Goal: Task Accomplishment & Management: Manage account settings

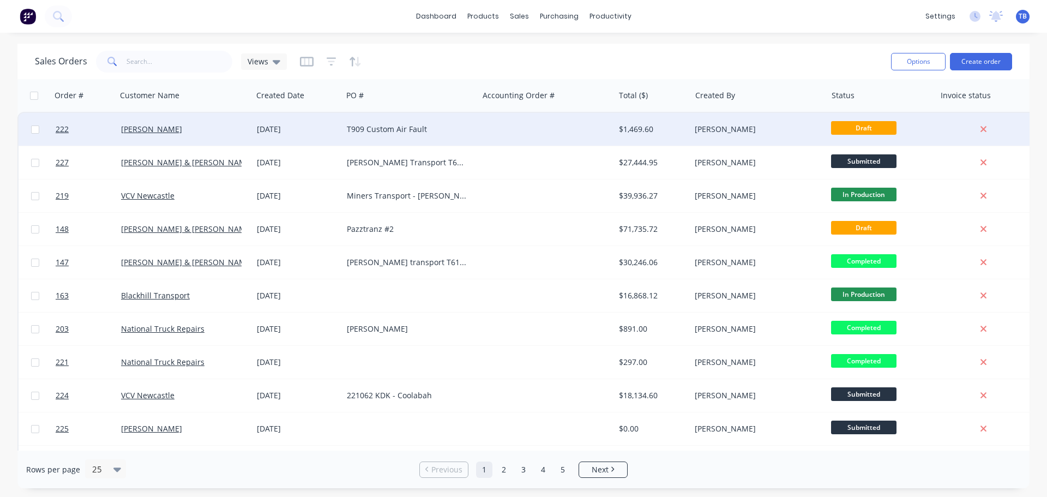
click at [357, 135] on div "T909 Custom Air Fault" at bounding box center [411, 129] width 136 height 33
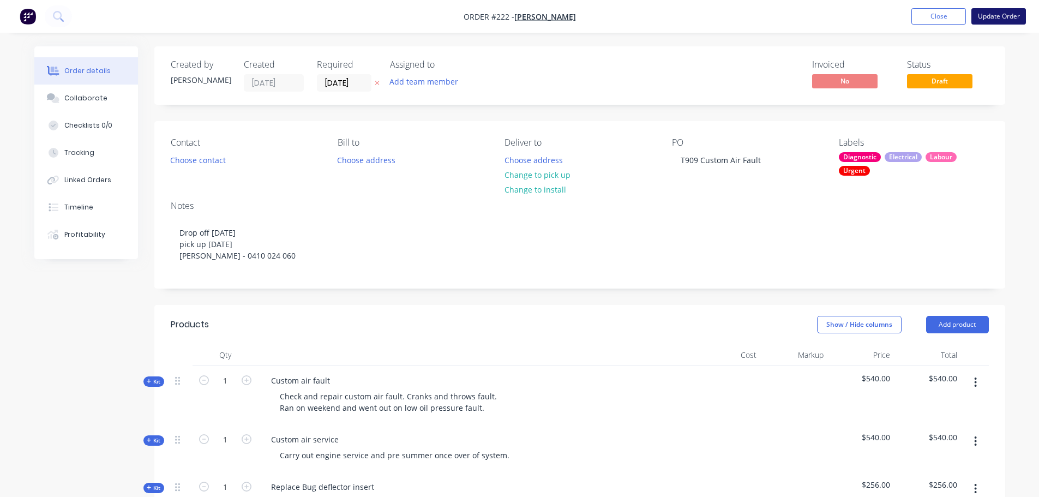
click at [991, 13] on button "Update Order" at bounding box center [998, 16] width 55 height 16
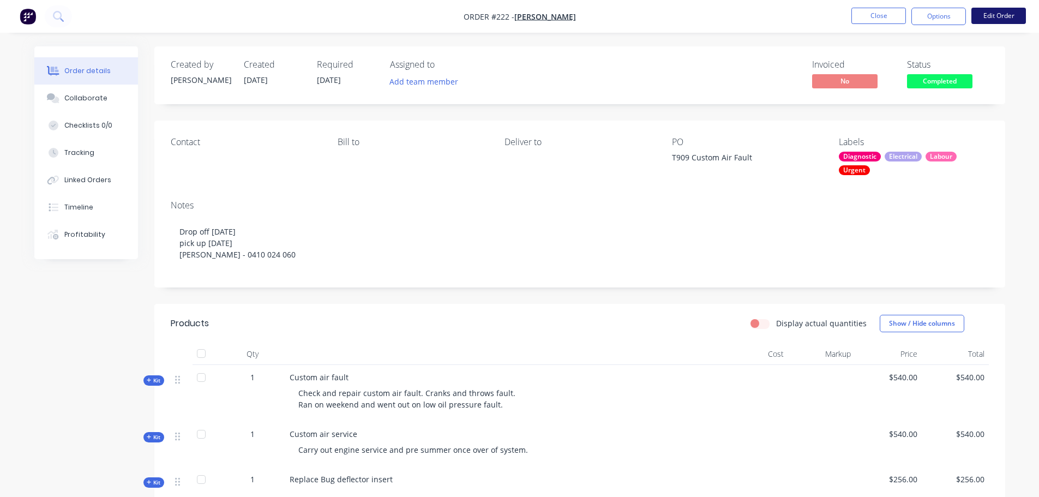
click at [988, 15] on button "Edit Order" at bounding box center [998, 16] width 55 height 16
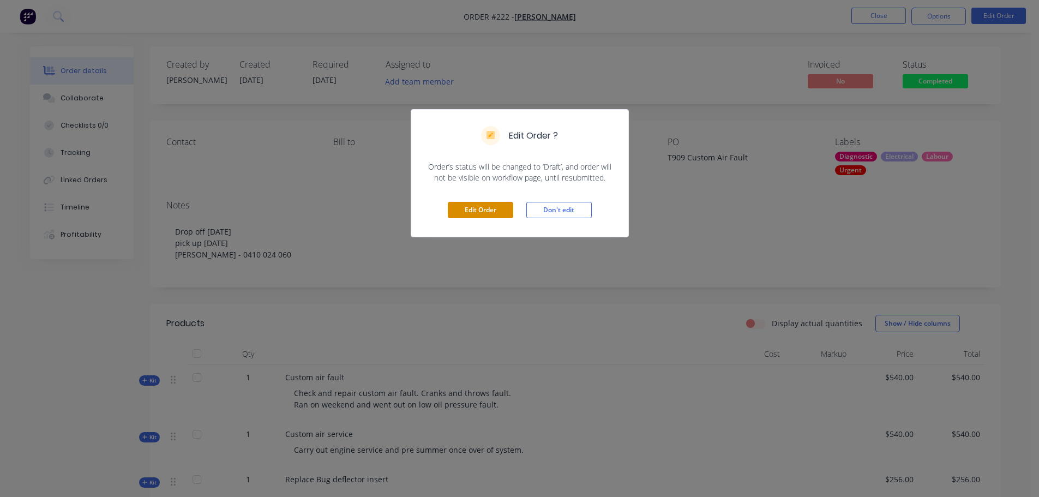
click at [498, 210] on button "Edit Order" at bounding box center [480, 210] width 65 height 16
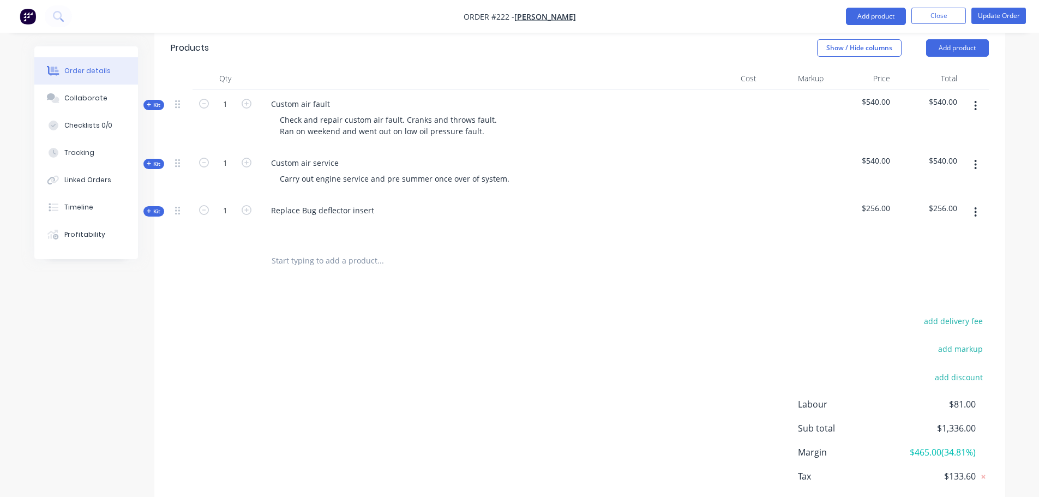
scroll to position [327, 0]
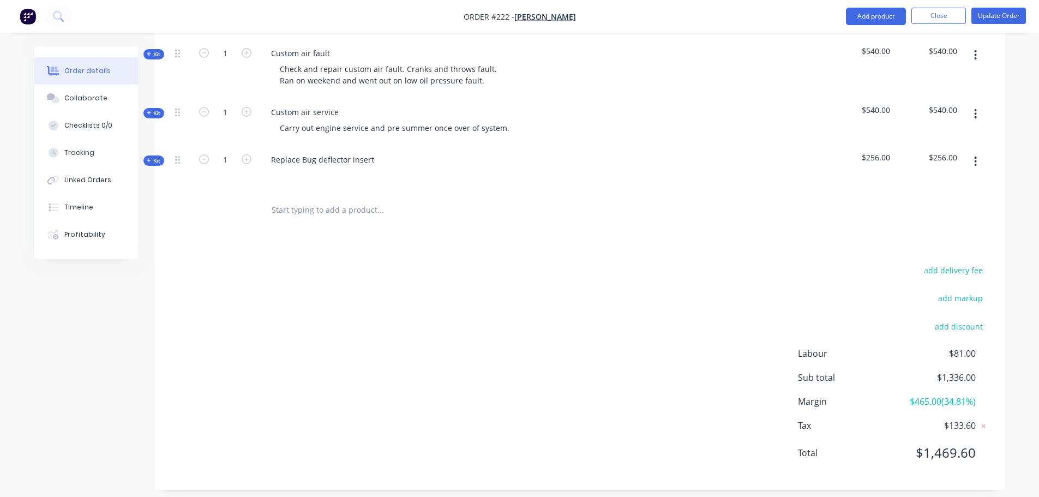
click at [319, 214] on input "text" at bounding box center [380, 210] width 218 height 22
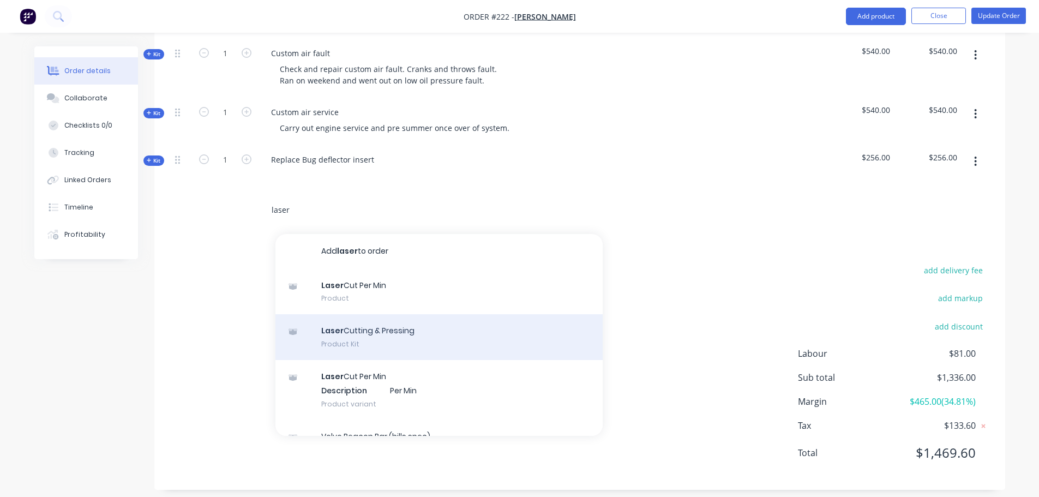
type input "laser"
click at [414, 344] on div "Laser Cutting & Pressing Product Kit" at bounding box center [438, 337] width 327 height 46
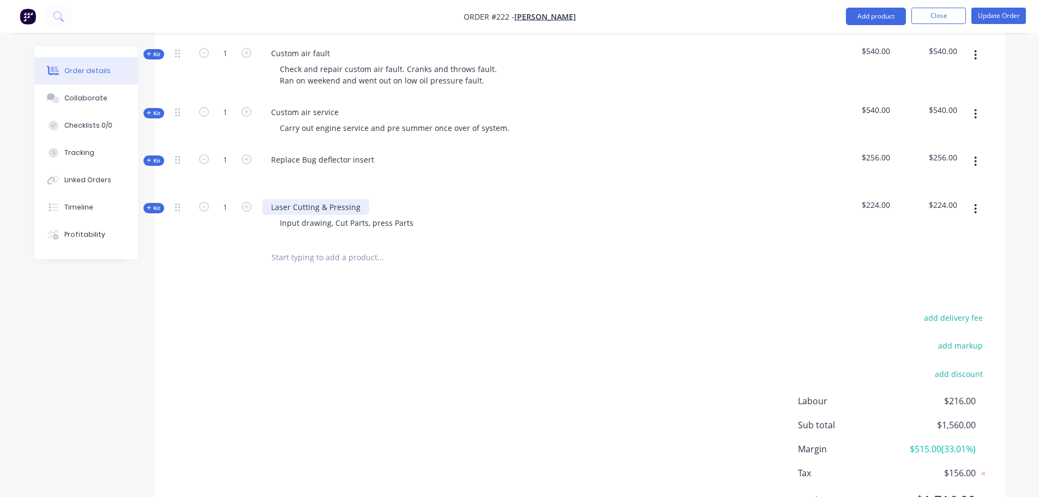
click at [337, 207] on div "Laser Cutting & Pressing" at bounding box center [315, 207] width 107 height 16
click at [156, 206] on span "Kit" at bounding box center [154, 208] width 14 height 8
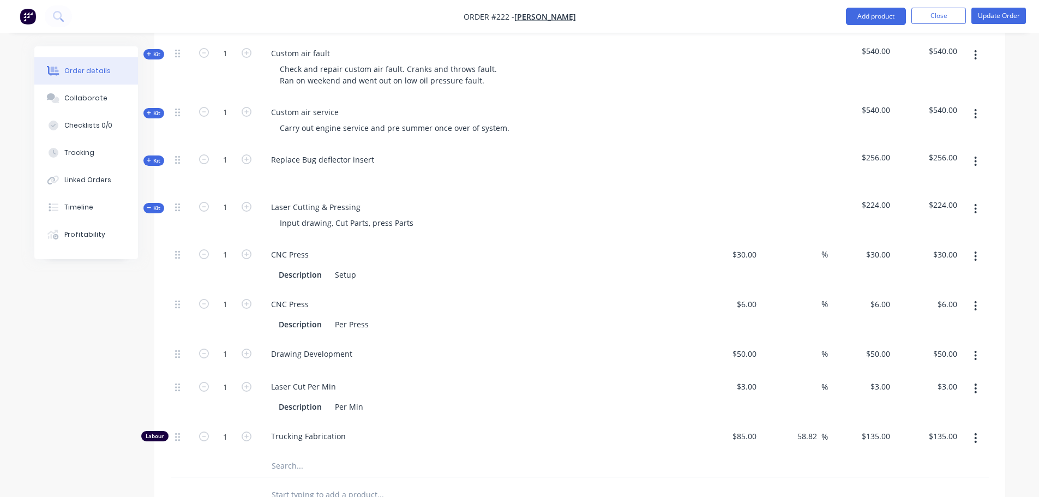
click at [976, 257] on icon "button" at bounding box center [976, 256] width 2 height 10
click at [41, 310] on div "Created by [PERSON_NAME] Created [DATE] Required [DATE] Assigned to Add team me…" at bounding box center [519, 255] width 971 height 1072
click at [287, 258] on div "CNC Press" at bounding box center [289, 255] width 55 height 16
drag, startPoint x: 311, startPoint y: 259, endPoint x: 34, endPoint y: 256, distance: 277.1
click at [34, 256] on div "Order details Collaborate Checklists 0/0 Tracking Linked Orders Timeline Profit…" at bounding box center [519, 255] width 993 height 1072
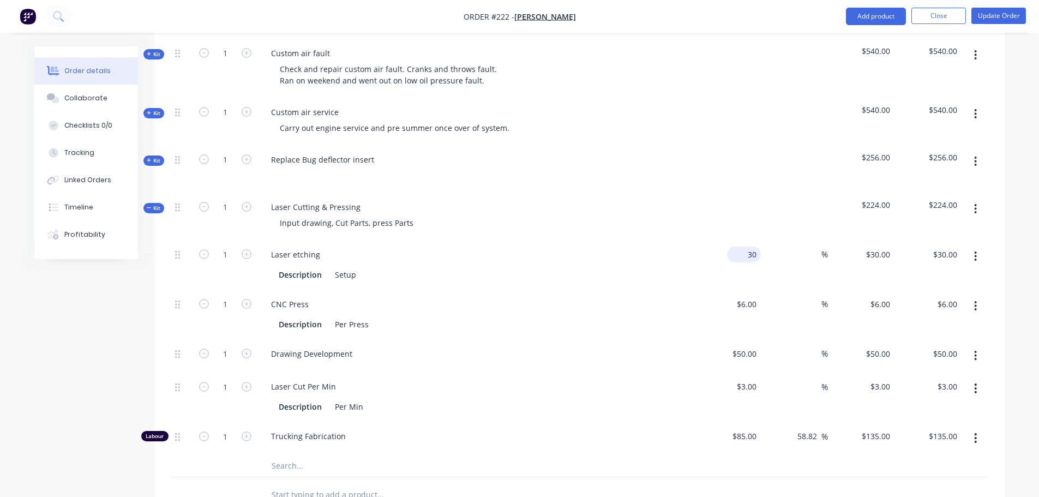
click at [748, 252] on input "30" at bounding box center [745, 255] width 29 height 16
type input "$390.00"
click at [799, 249] on div "%" at bounding box center [794, 265] width 67 height 50
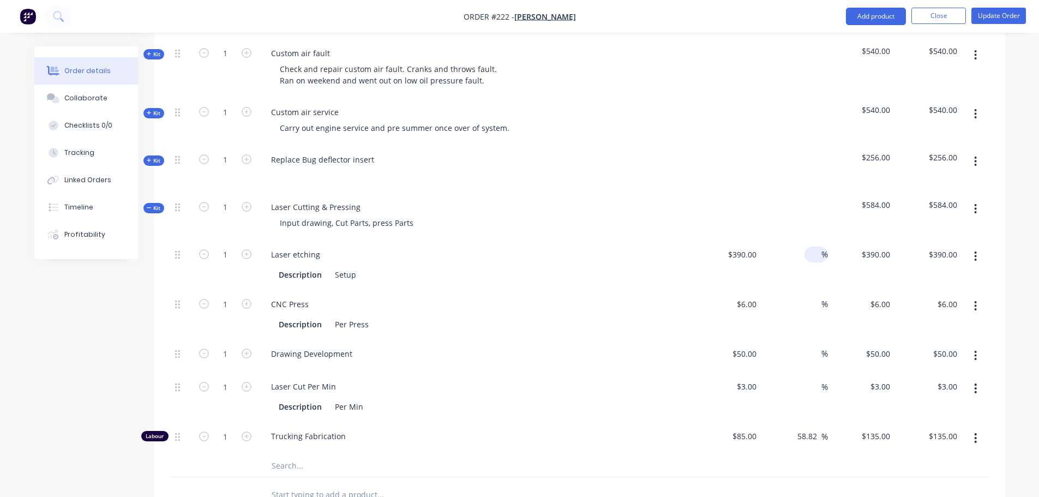
click at [812, 256] on input at bounding box center [815, 255] width 13 height 16
type input "17.5"
type input "$458.25"
click at [794, 287] on div "17.5 17.5 %" at bounding box center [794, 265] width 67 height 50
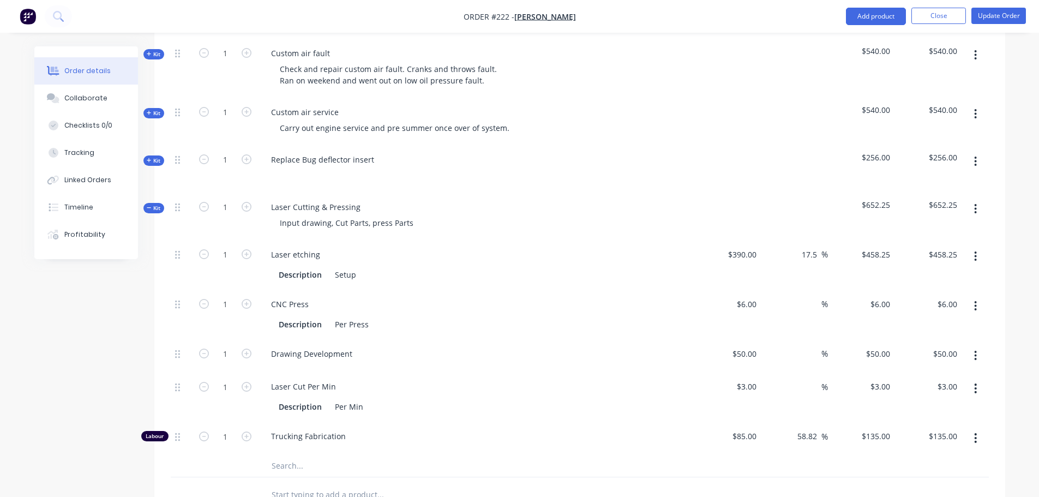
click at [978, 303] on button "button" at bounding box center [976, 306] width 26 height 20
click at [911, 328] on div "Duplicate" at bounding box center [937, 335] width 84 height 16
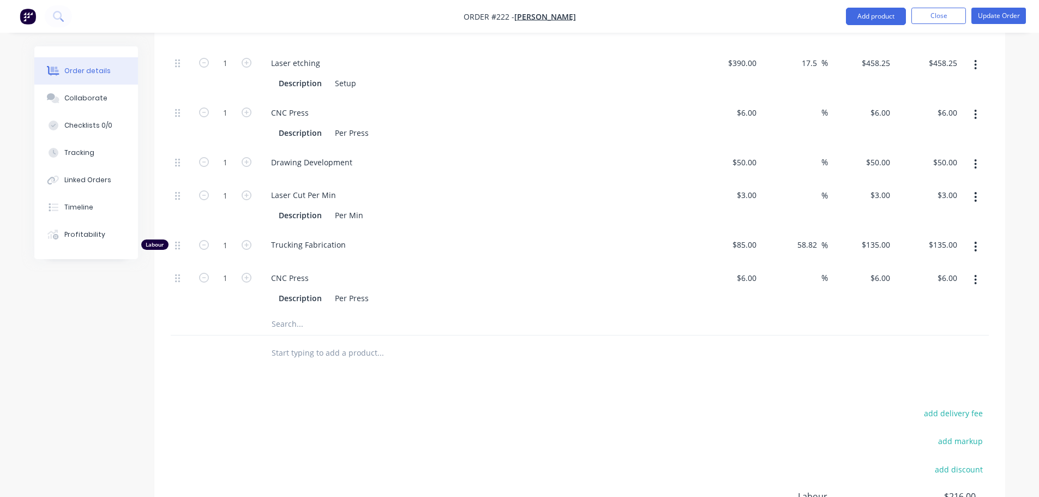
scroll to position [382, 0]
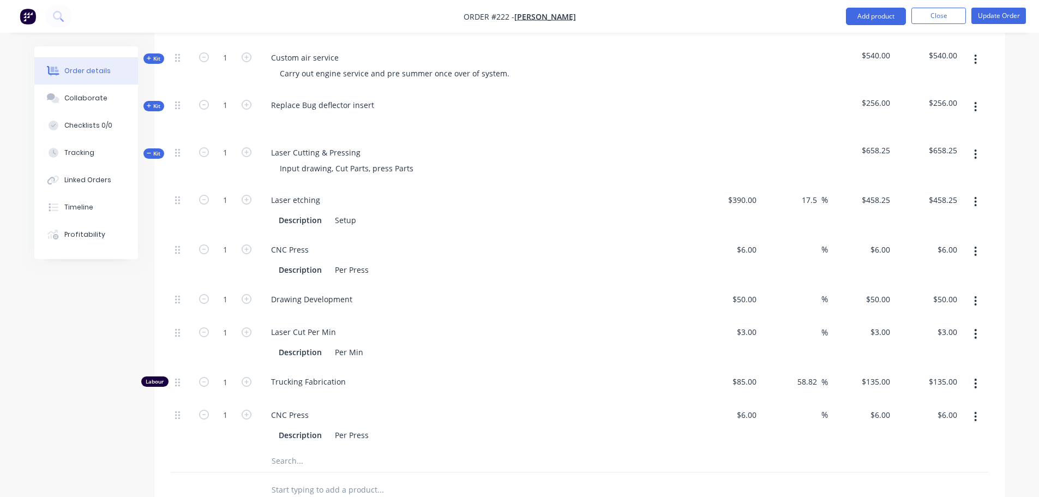
click at [977, 419] on button "button" at bounding box center [976, 417] width 26 height 20
click at [940, 486] on div "Delete" at bounding box center [937, 489] width 84 height 16
click at [980, 255] on button "button" at bounding box center [976, 252] width 26 height 20
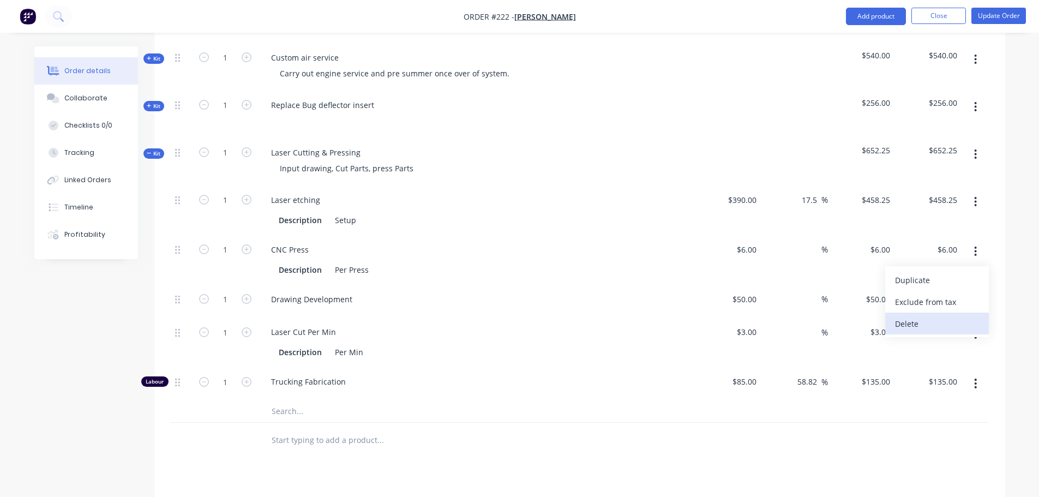
click at [944, 327] on div "Delete" at bounding box center [937, 324] width 84 height 16
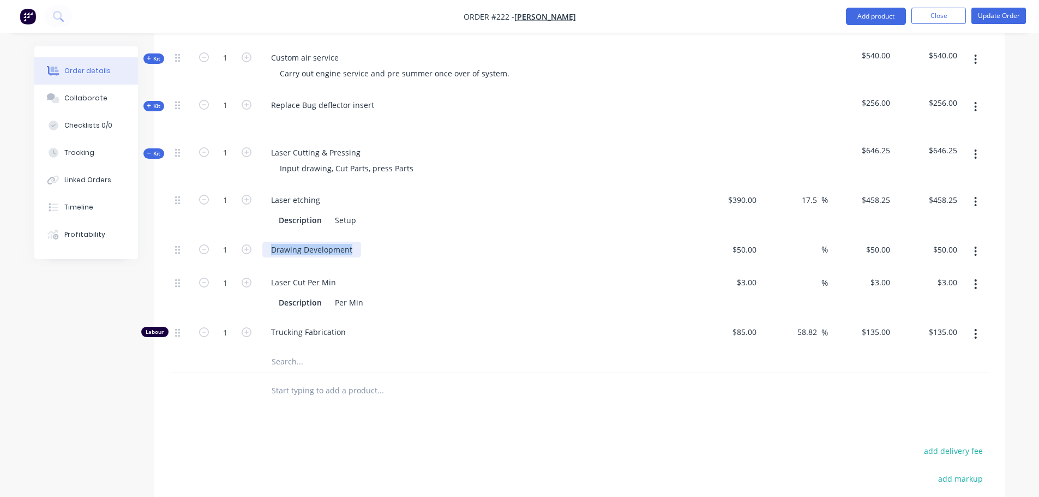
drag, startPoint x: 352, startPoint y: 250, endPoint x: -25, endPoint y: 221, distance: 378.0
click at [0, 221] on html "Order #222 - [PERSON_NAME] Add product Close Update Order Order details Collabo…" at bounding box center [519, 152] width 1039 height 1069
click at [245, 280] on icon "button" at bounding box center [247, 283] width 10 height 10
type input "2"
type input "$6.00"
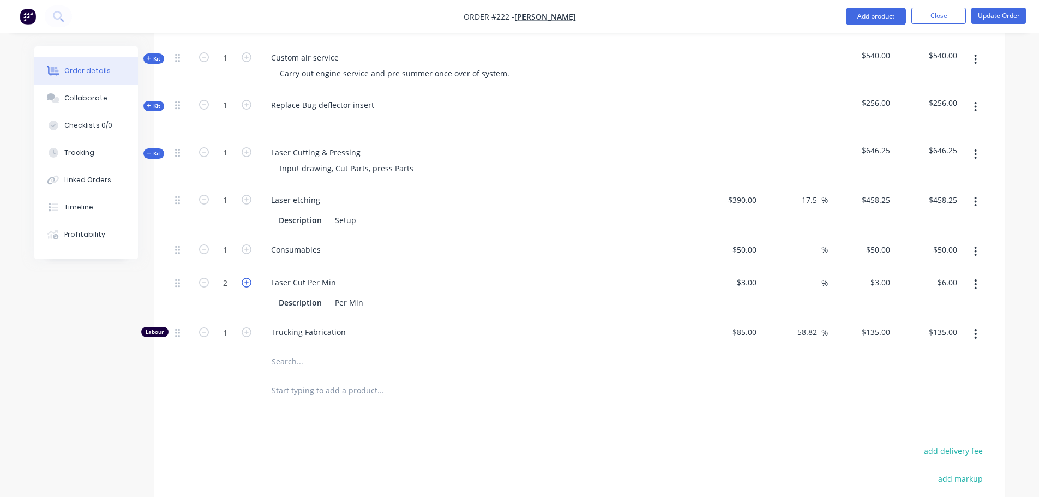
click at [245, 280] on icon "button" at bounding box center [247, 283] width 10 height 10
type input "3"
type input "$9.00"
click at [245, 280] on icon "button" at bounding box center [247, 283] width 10 height 10
type input "4"
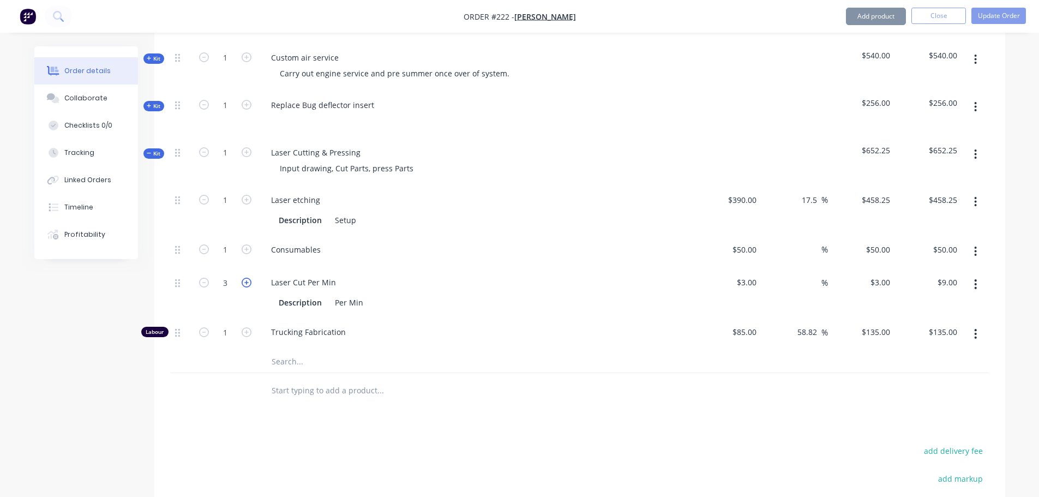
type input "$12.00"
click at [245, 281] on icon "button" at bounding box center [247, 283] width 10 height 10
type input "5"
type input "$15.00"
click at [244, 281] on icon "button" at bounding box center [247, 283] width 10 height 10
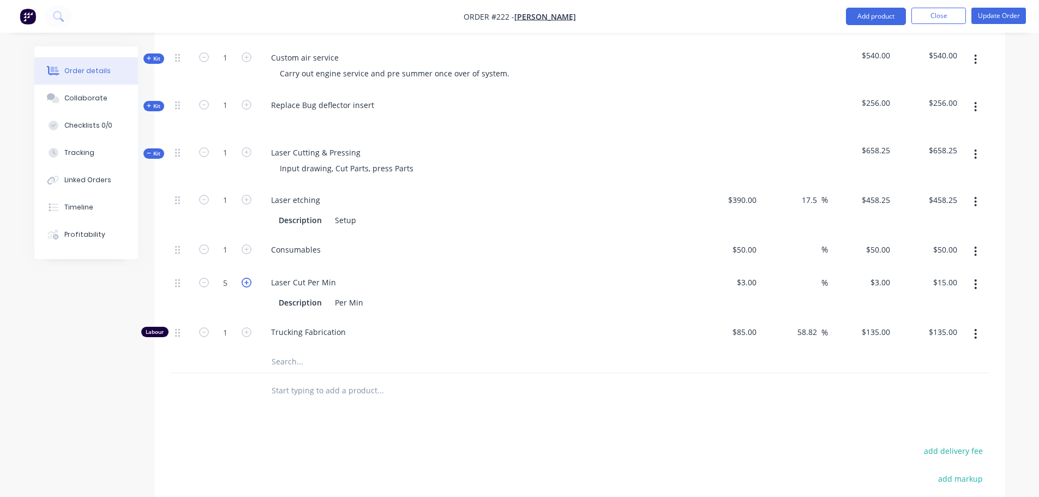
type input "6"
type input "$18.00"
click at [247, 283] on icon "button" at bounding box center [247, 283] width 10 height 10
type input "7"
type input "$21.00"
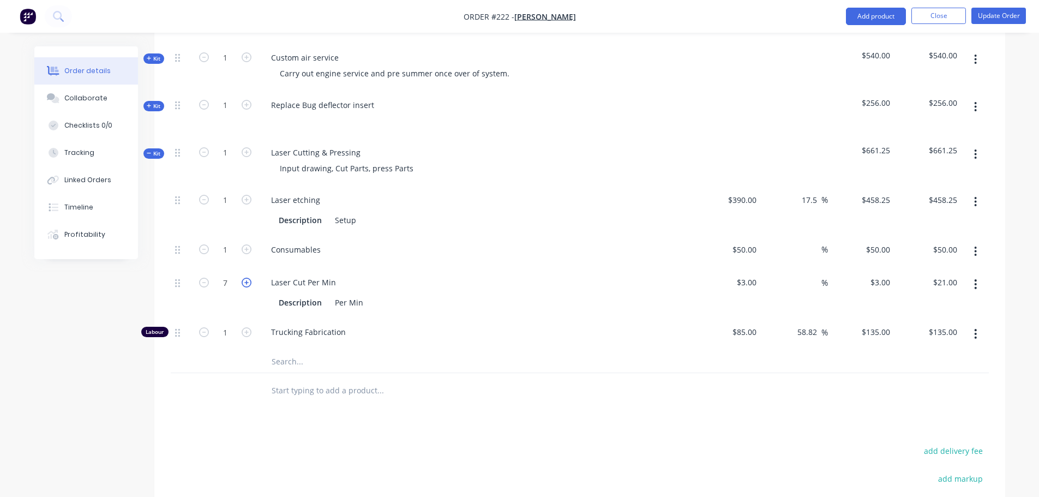
click at [247, 283] on icon "button" at bounding box center [247, 283] width 10 height 10
type input "8"
type input "$24.00"
click at [247, 283] on icon "button" at bounding box center [247, 283] width 10 height 10
type input "9"
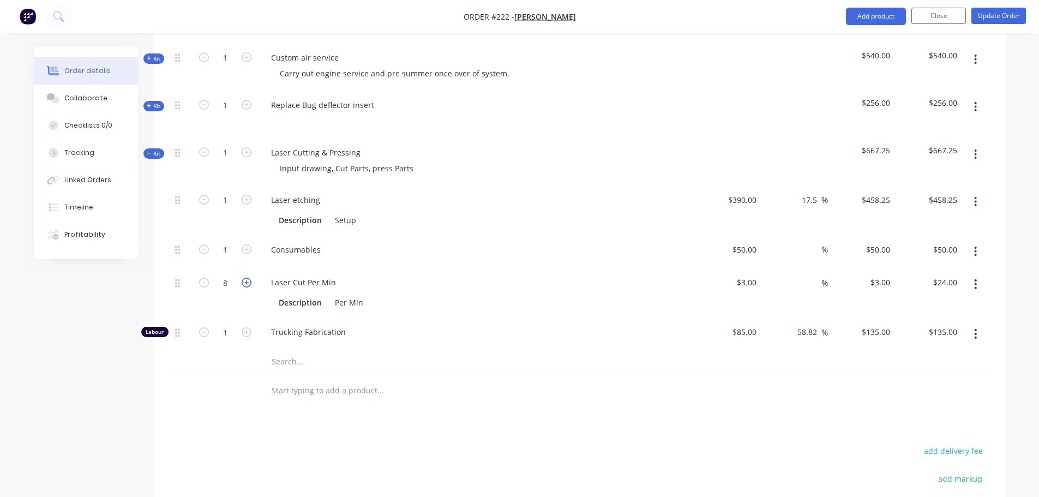
type input "$27.00"
click at [247, 283] on icon "button" at bounding box center [247, 283] width 10 height 10
type input "10"
type input "$30.00"
click at [250, 332] on icon "button" at bounding box center [247, 332] width 10 height 10
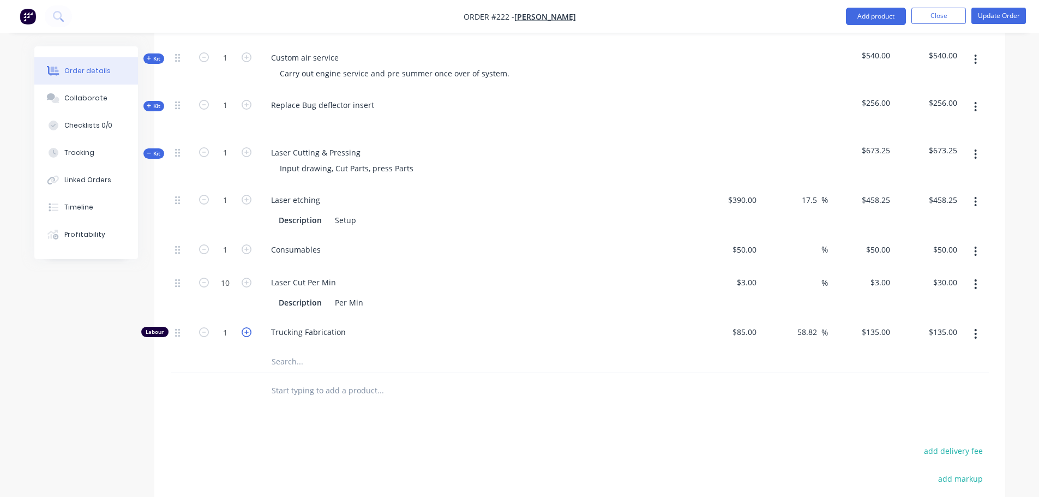
type input "2"
type input "$270.00"
click at [295, 356] on input "text" at bounding box center [380, 362] width 218 height 22
type input "stainless"
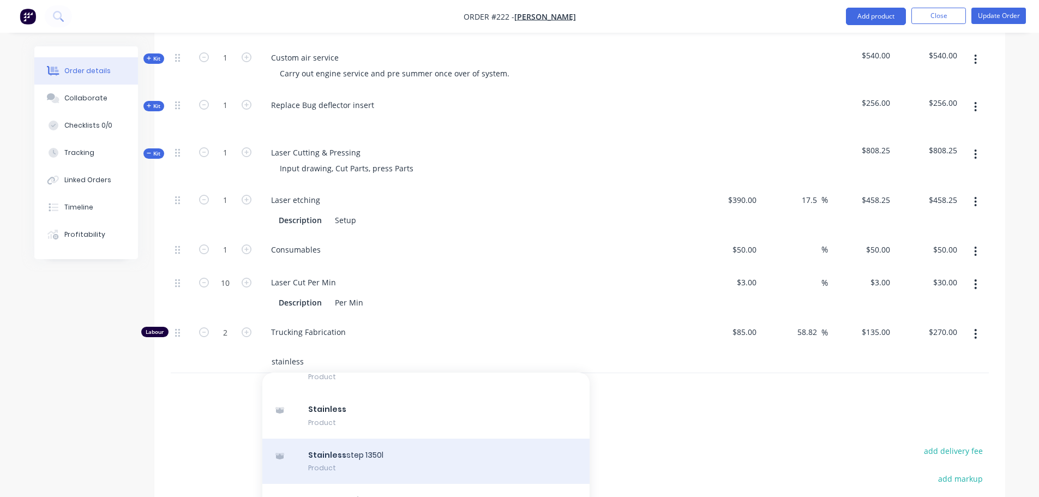
scroll to position [491, 0]
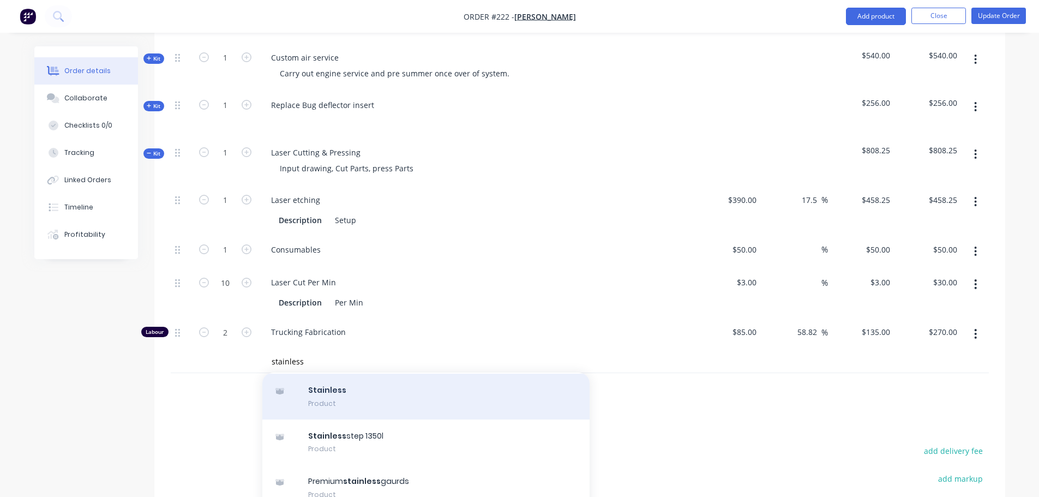
click at [379, 400] on div "Stainless Product" at bounding box center [425, 397] width 327 height 46
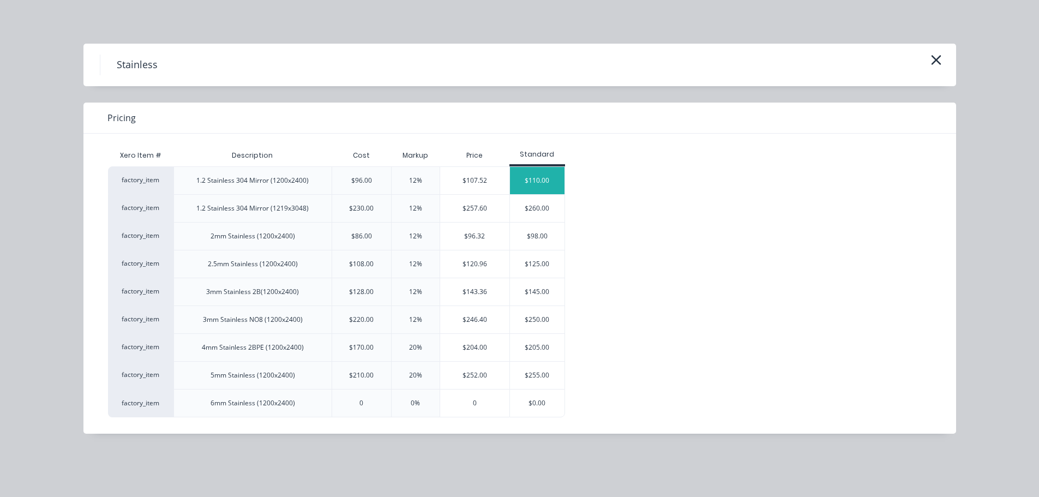
click at [539, 176] on div "$110.00" at bounding box center [537, 180] width 55 height 27
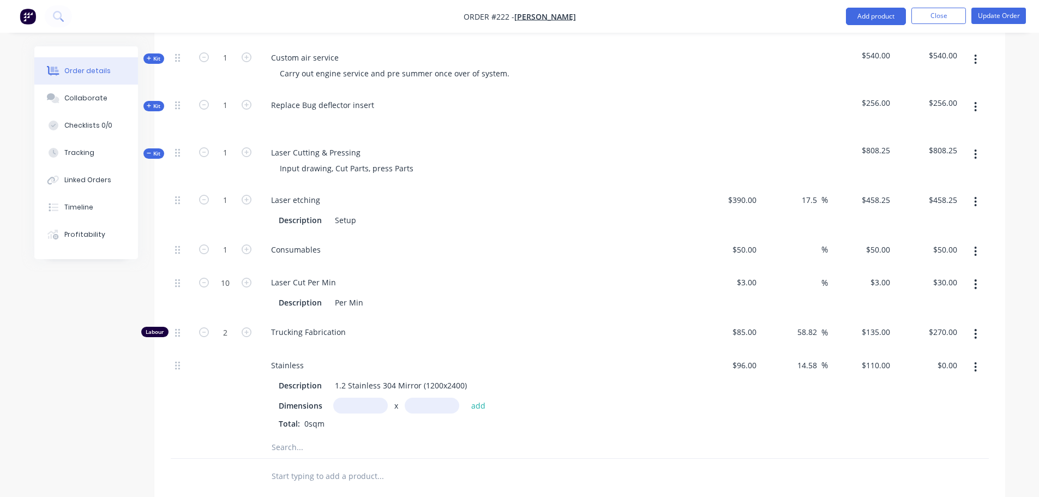
click at [371, 405] on input "text" at bounding box center [360, 406] width 55 height 16
type input "0.5m"
click at [443, 401] on input "text" at bounding box center [432, 406] width 55 height 16
type input ".5"
click at [466, 398] on button "add" at bounding box center [479, 405] width 26 height 15
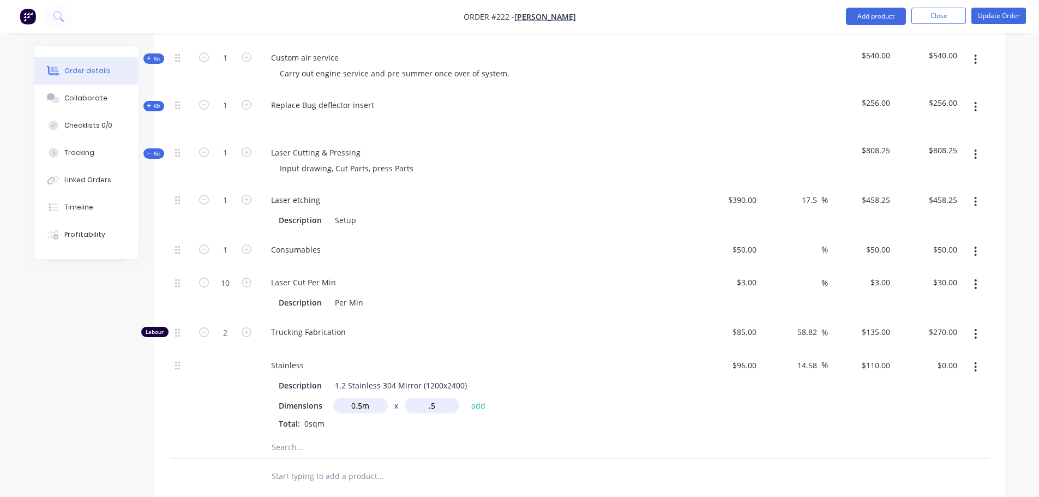
type input "$27.50"
click at [763, 432] on div "14.58 14.58 %" at bounding box center [794, 403] width 67 height 104
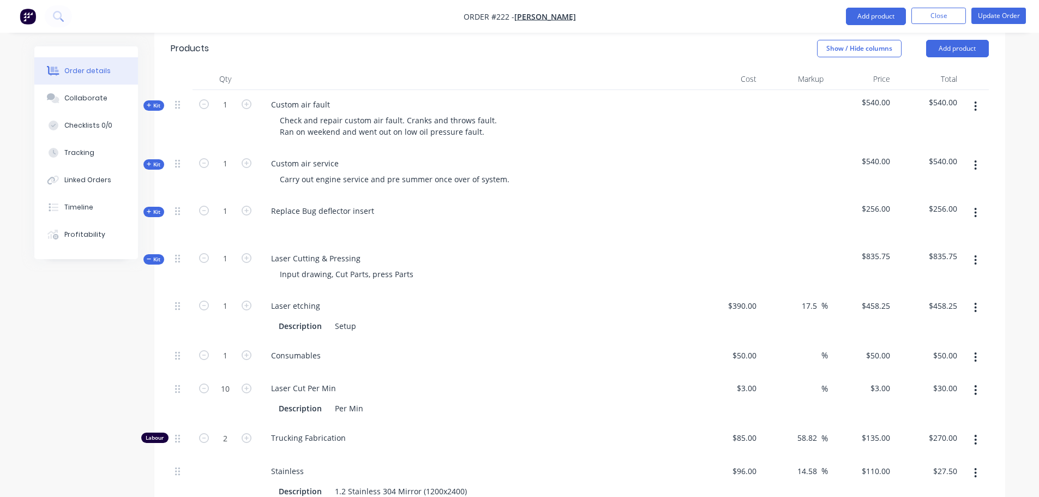
scroll to position [218, 0]
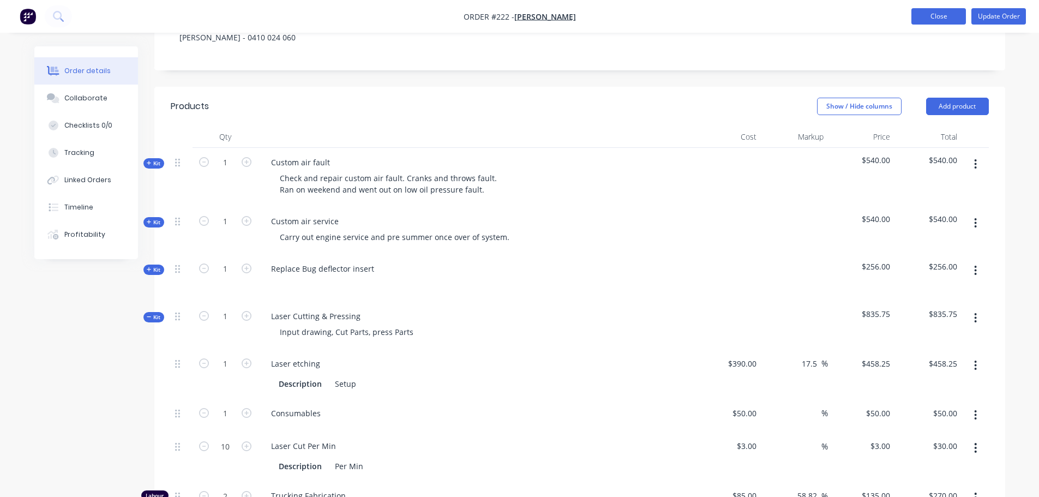
click at [962, 15] on button "Close" at bounding box center [938, 16] width 55 height 16
